Goal: Entertainment & Leisure: Browse casually

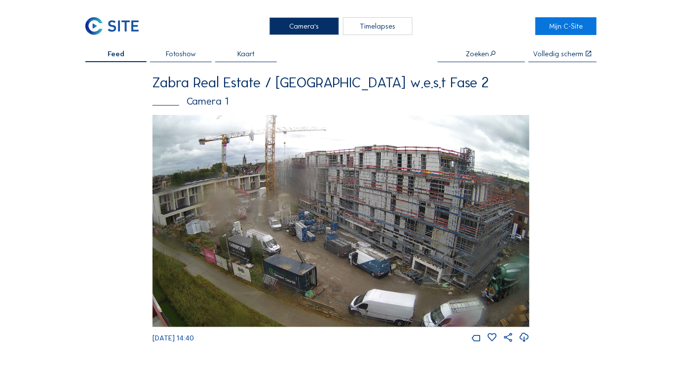
click at [298, 163] on img at bounding box center [340, 221] width 377 height 212
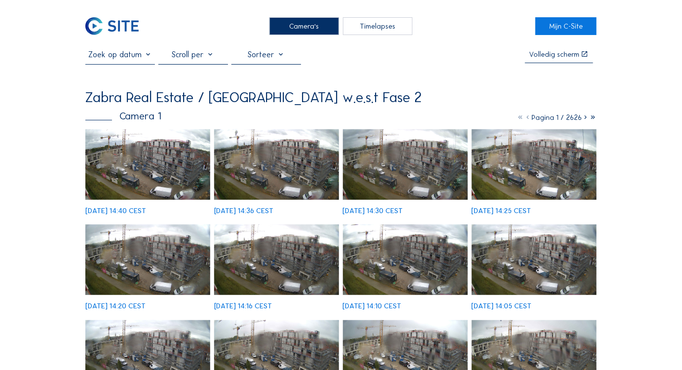
click at [152, 153] on img at bounding box center [147, 164] width 125 height 71
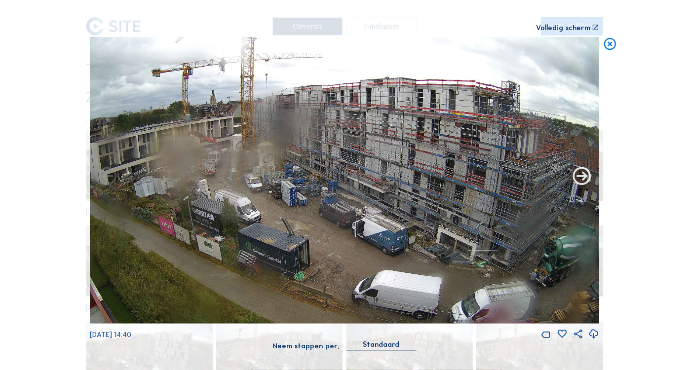
click at [583, 183] on icon at bounding box center [582, 177] width 22 height 22
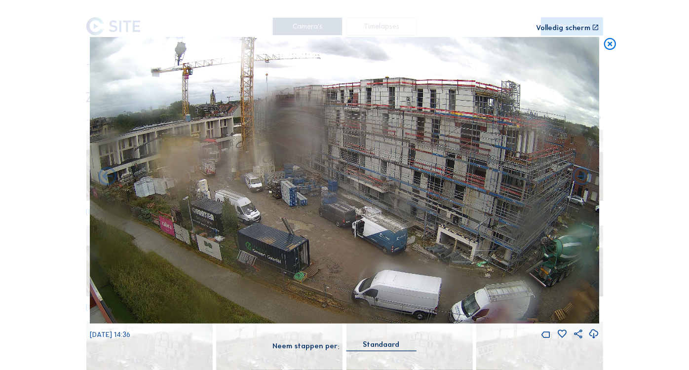
click at [583, 183] on icon at bounding box center [582, 177] width 22 height 22
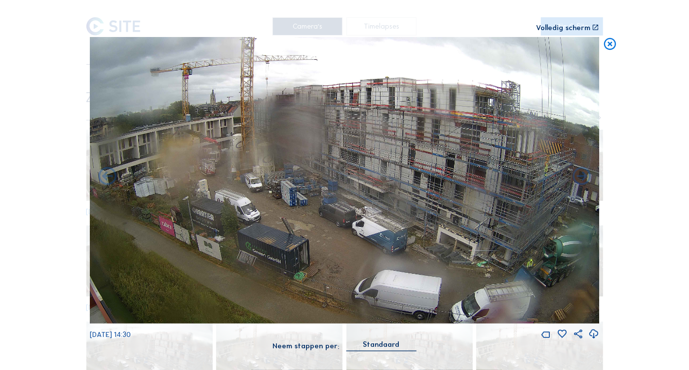
click at [583, 183] on icon at bounding box center [582, 177] width 22 height 22
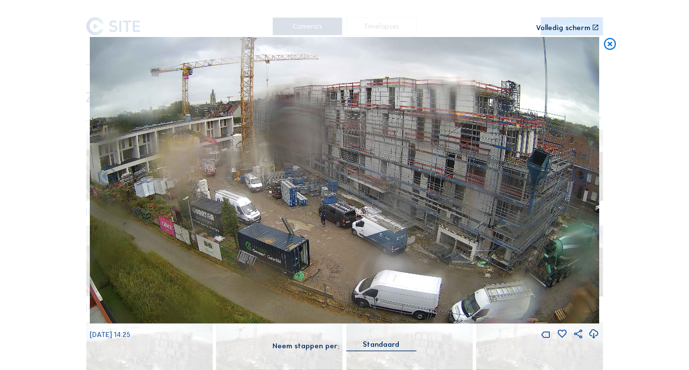
click at [583, 183] on icon at bounding box center [582, 177] width 22 height 22
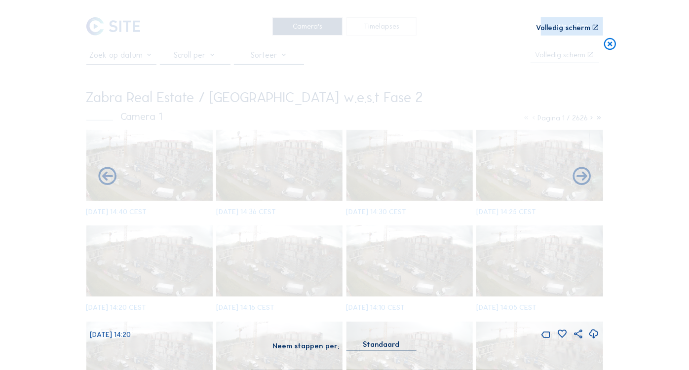
click at [583, 183] on icon at bounding box center [582, 177] width 22 height 22
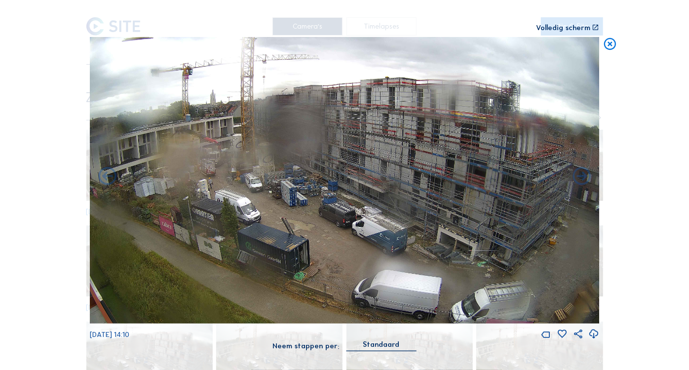
click at [610, 45] on icon at bounding box center [609, 44] width 14 height 15
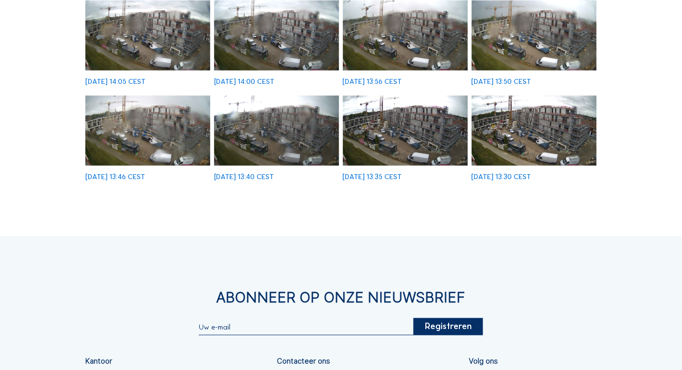
click at [414, 143] on img at bounding box center [405, 131] width 125 height 71
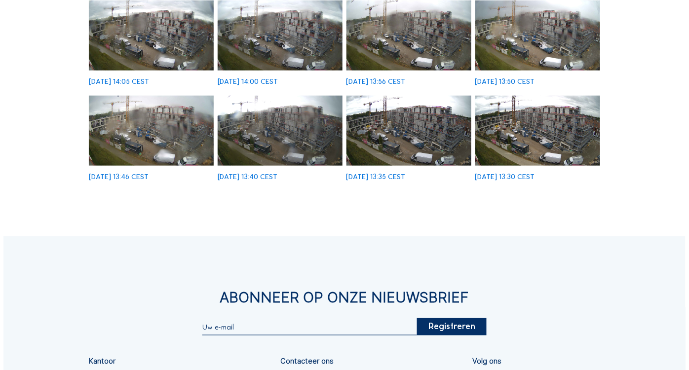
scroll to position [322, 0]
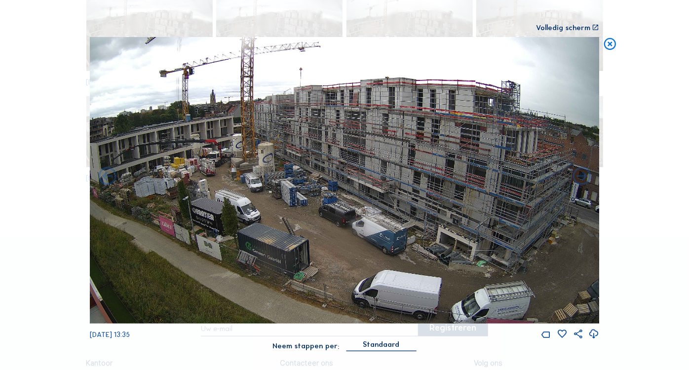
click at [496, 187] on img at bounding box center [345, 180] width 510 height 287
click at [577, 180] on icon at bounding box center [582, 177] width 22 height 22
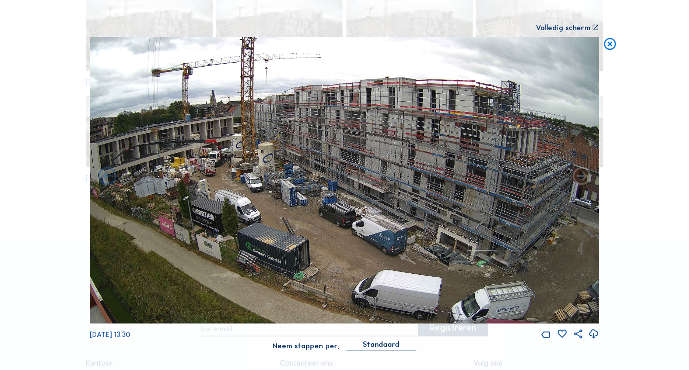
click at [577, 180] on icon at bounding box center [582, 177] width 22 height 22
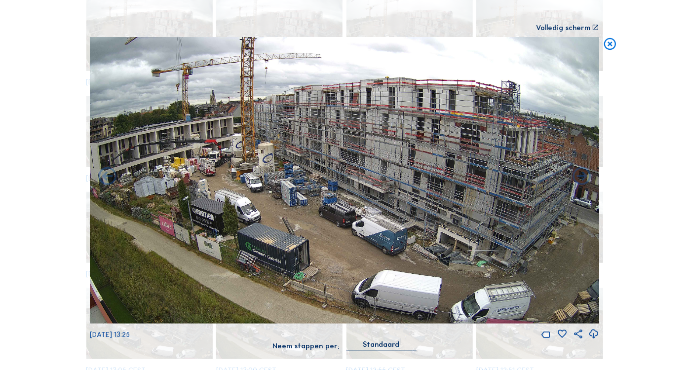
click at [577, 180] on icon at bounding box center [582, 177] width 22 height 22
click at [614, 43] on icon at bounding box center [609, 44] width 14 height 15
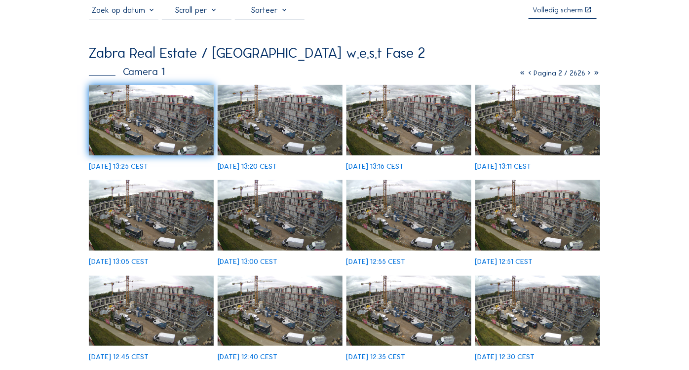
scroll to position [0, 0]
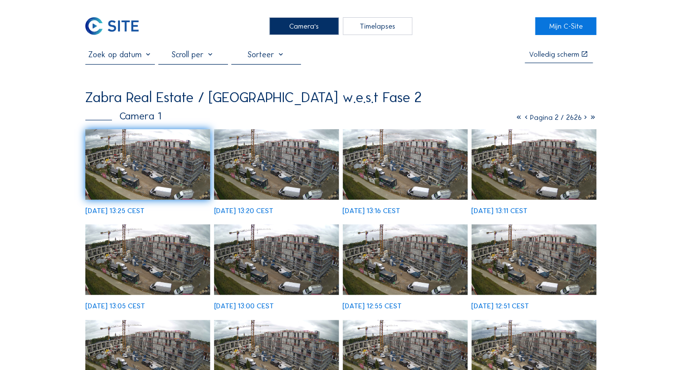
click at [172, 157] on img at bounding box center [147, 164] width 125 height 71
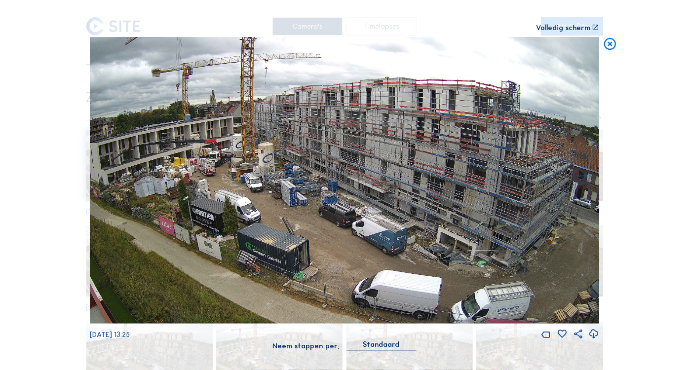
click at [612, 43] on icon at bounding box center [609, 44] width 14 height 15
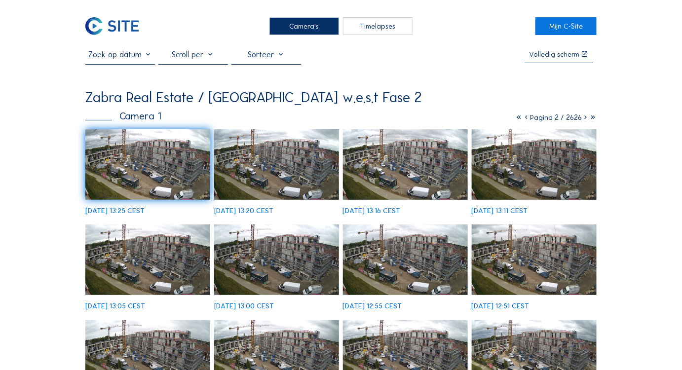
click at [163, 152] on img at bounding box center [147, 164] width 125 height 71
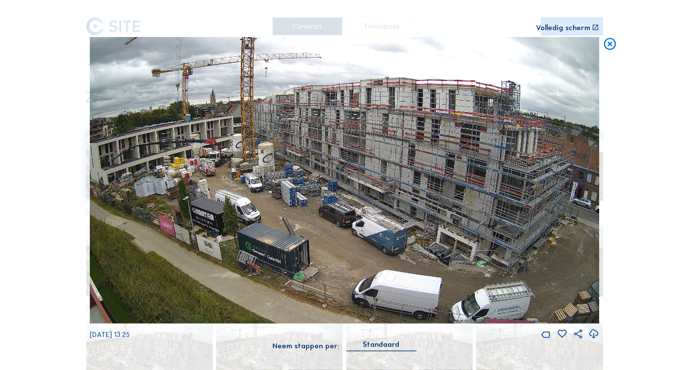
click at [613, 44] on icon at bounding box center [609, 44] width 14 height 15
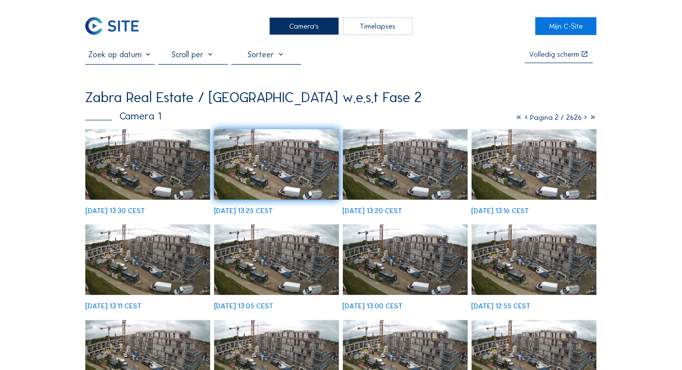
click at [106, 156] on img at bounding box center [147, 164] width 125 height 71
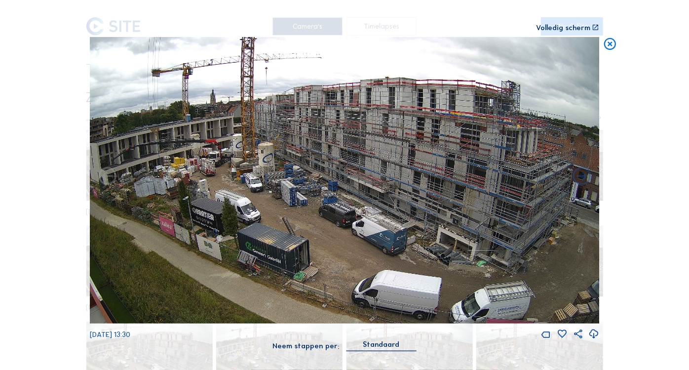
click at [608, 43] on icon at bounding box center [609, 44] width 14 height 15
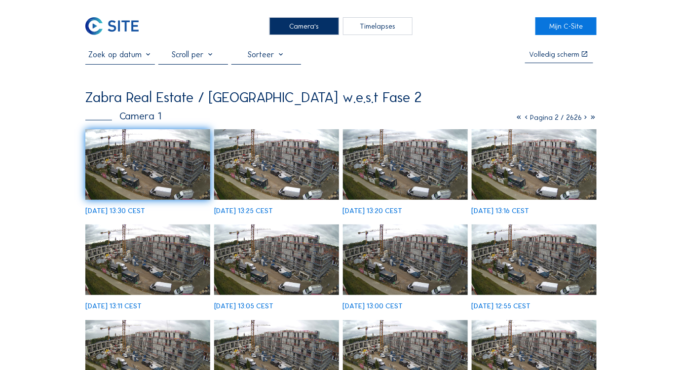
click at [533, 168] on img at bounding box center [534, 164] width 125 height 71
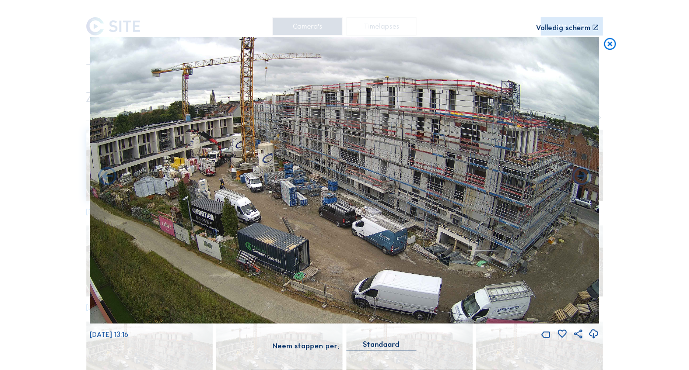
click at [610, 42] on icon at bounding box center [609, 44] width 14 height 15
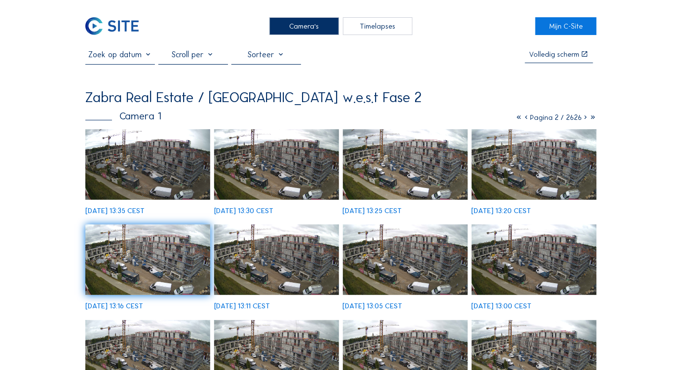
click at [161, 157] on img at bounding box center [147, 164] width 125 height 71
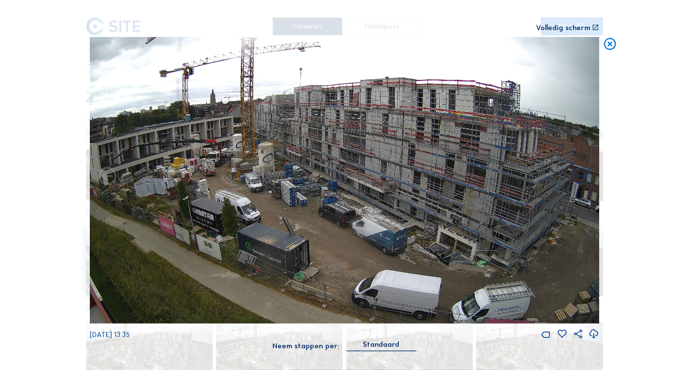
click at [640, 122] on div "Scroll om door de tijd te reizen | Druk op de 'Alt'-knop + scroll om te Zoomen …" at bounding box center [344, 185] width 689 height 370
